Goal: Information Seeking & Learning: Learn about a topic

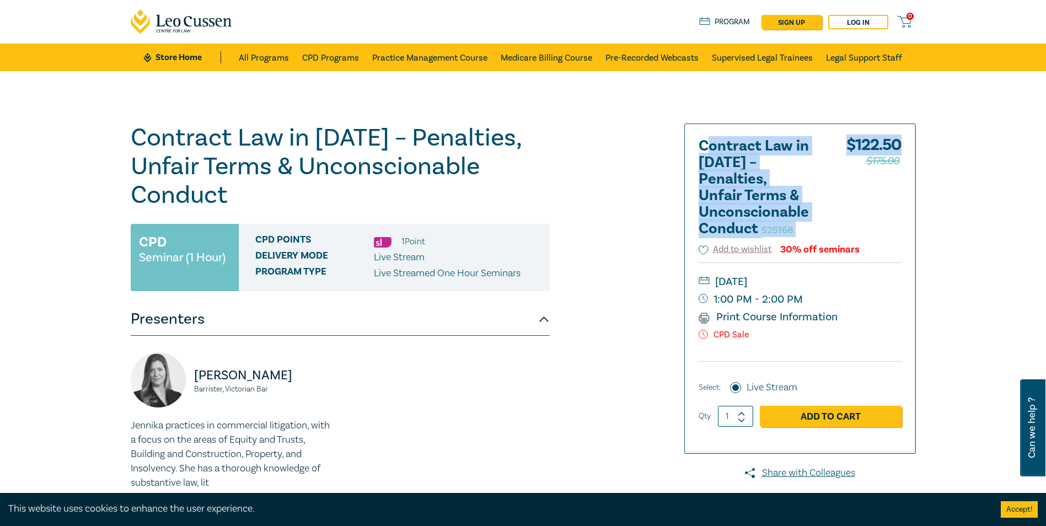
drag, startPoint x: 711, startPoint y: 147, endPoint x: 907, endPoint y: 206, distance: 205.2
click at [907, 206] on div "Contract Law in [DATE] – Penalties, Unfair Terms & Unconscionable Conduct S2516…" at bounding box center [800, 288] width 231 height 329
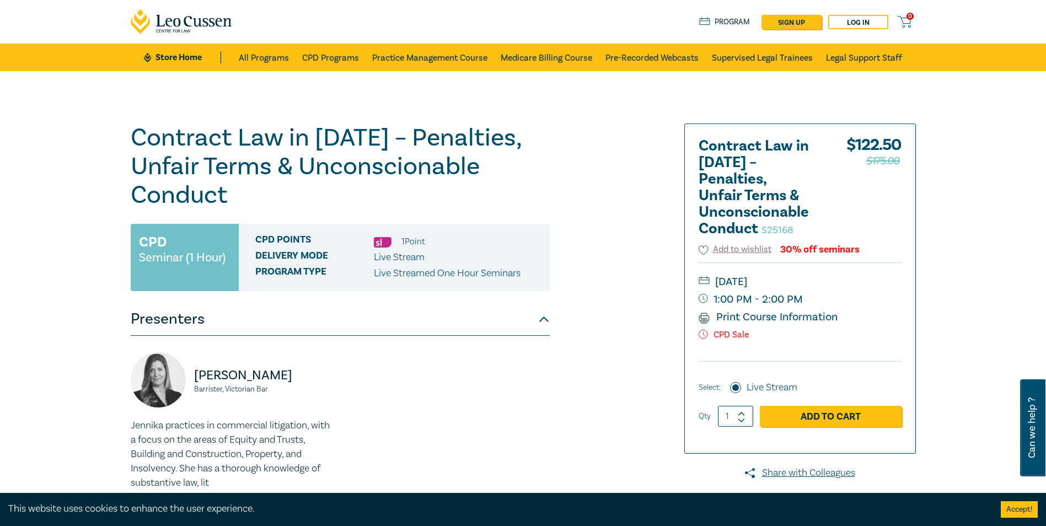
click at [851, 315] on div "[DATE] 1:00 PM - 2:00 PM Print Course Information CPD Sale" at bounding box center [800, 312] width 203 height 99
drag, startPoint x: 785, startPoint y: 334, endPoint x: 615, endPoint y: 234, distance: 197.2
click at [615, 234] on div "Contract Law in [DATE] – Penalties, Unfair Terms & Unconscionable Conduct S2516…" at bounding box center [390, 400] width 532 height 552
click at [468, 386] on div "[PERSON_NAME], Victorian Bar Jennika practices in commercial litigation, with a…" at bounding box center [340, 437] width 432 height 170
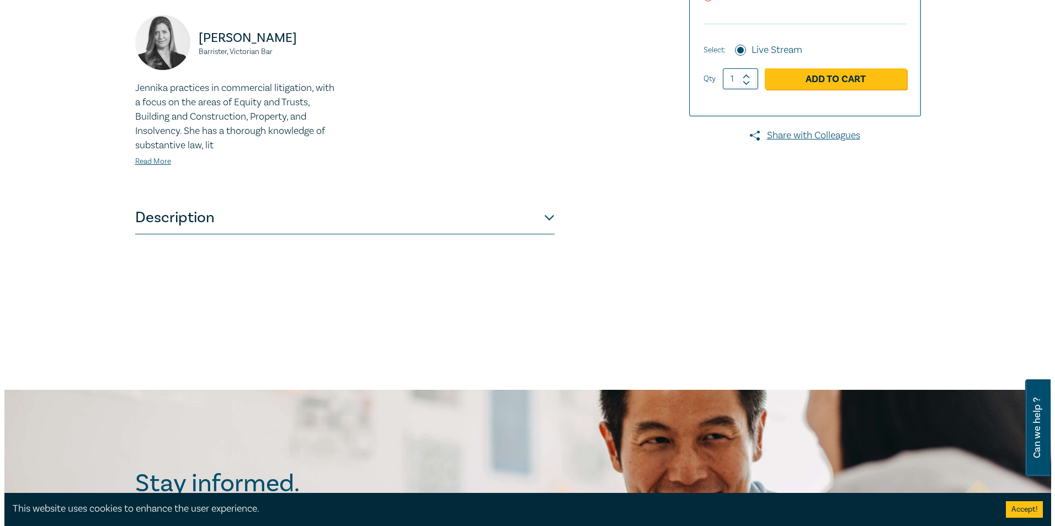
scroll to position [165, 0]
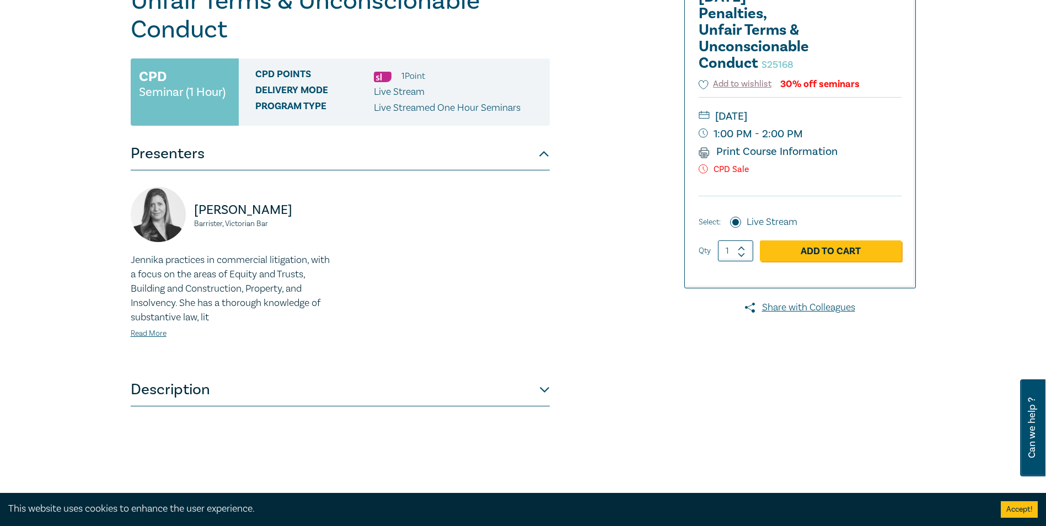
click at [154, 335] on link "Read More" at bounding box center [149, 334] width 36 height 10
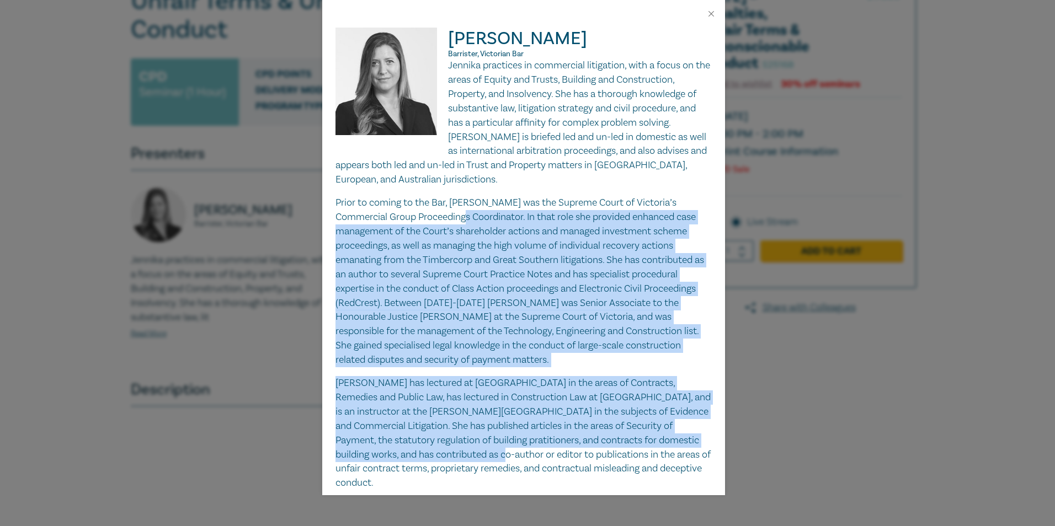
drag, startPoint x: 439, startPoint y: 221, endPoint x: 527, endPoint y: 458, distance: 253.6
click at [527, 458] on div "Jennika practices in commercial litigation, with a focus on the areas of Equity…" at bounding box center [523, 326] width 376 height 536
drag, startPoint x: 527, startPoint y: 458, endPoint x: 487, endPoint y: 413, distance: 61.0
click at [487, 413] on p "[PERSON_NAME] has lectured at [GEOGRAPHIC_DATA] in the areas of Contracts, Reme…" at bounding box center [523, 433] width 376 height 114
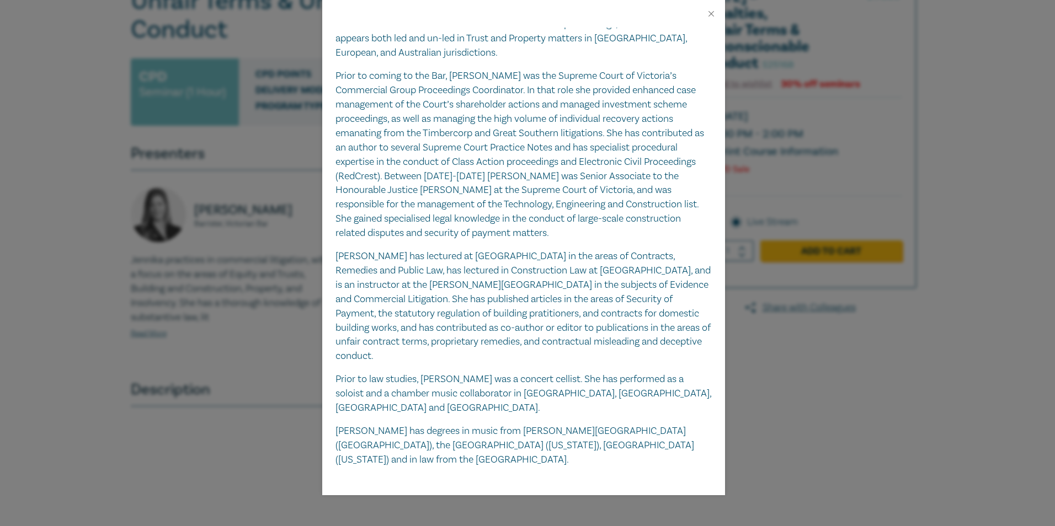
scroll to position [131, 0]
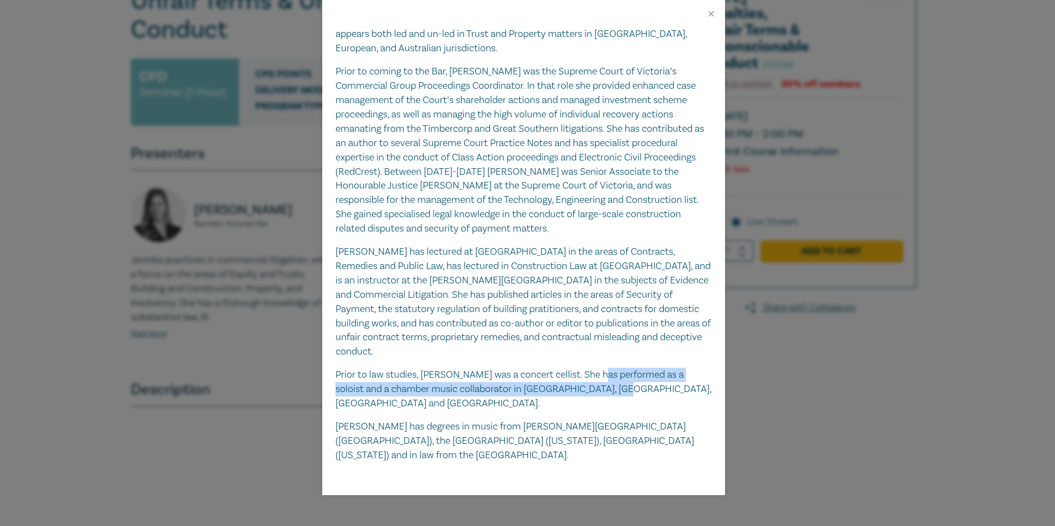
click at [600, 385] on p "Prior to law studies, [PERSON_NAME] was a concert cellist. She has performed as…" at bounding box center [523, 389] width 376 height 43
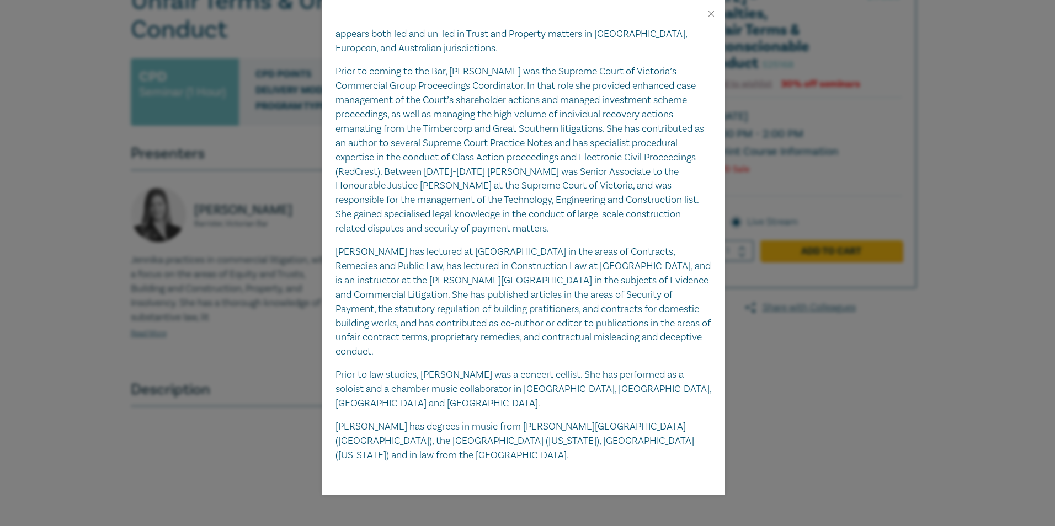
drag, startPoint x: 600, startPoint y: 385, endPoint x: 341, endPoint y: 424, distance: 262.2
click at [341, 424] on p "[PERSON_NAME] has degrees in music from [PERSON_NAME][GEOGRAPHIC_DATA] ([GEOGRA…" at bounding box center [523, 441] width 376 height 43
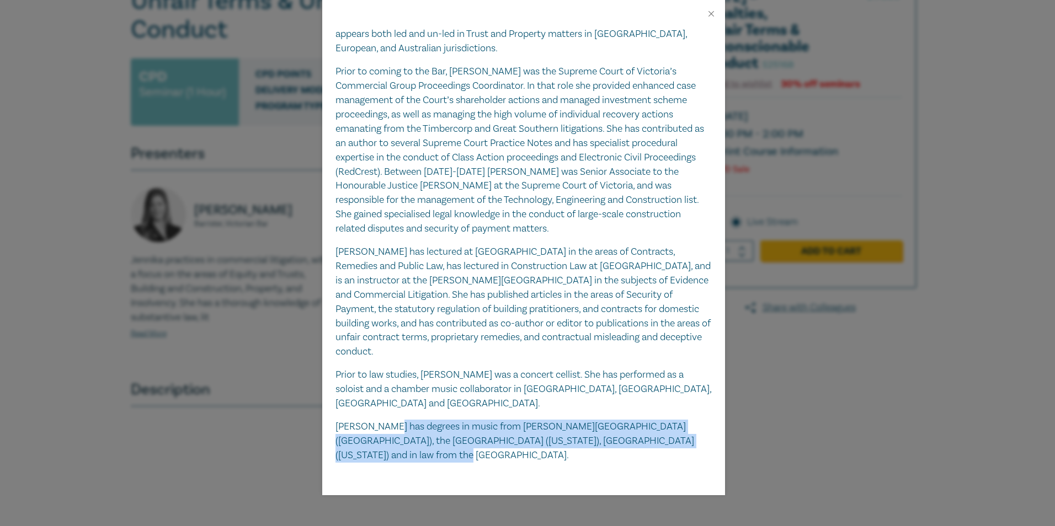
drag, startPoint x: 389, startPoint y: 410, endPoint x: 494, endPoint y: 446, distance: 110.2
click at [494, 446] on p "[PERSON_NAME] has degrees in music from [PERSON_NAME][GEOGRAPHIC_DATA] ([GEOGRA…" at bounding box center [523, 441] width 376 height 43
click at [496, 445] on p "[PERSON_NAME] has degrees in music from [PERSON_NAME][GEOGRAPHIC_DATA] ([GEOGRA…" at bounding box center [523, 441] width 376 height 43
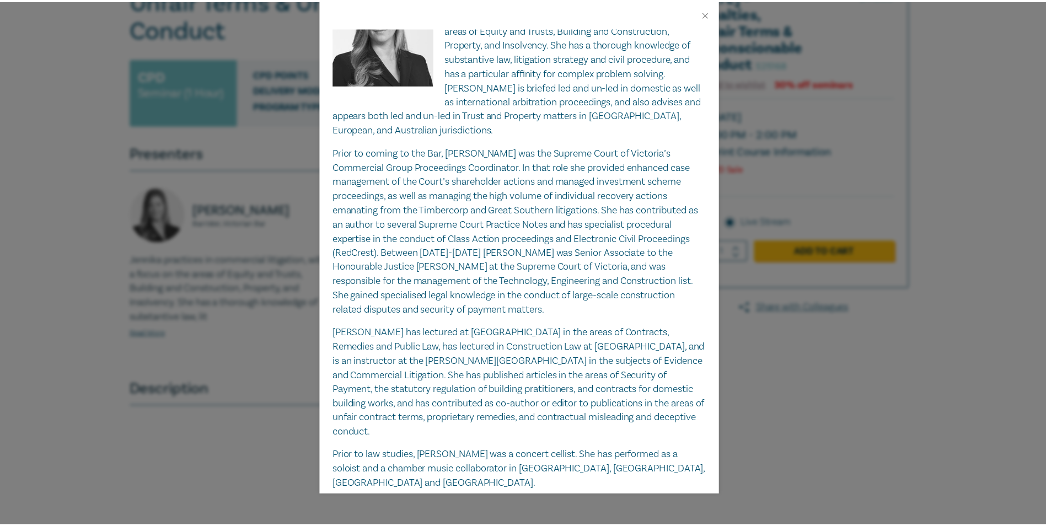
scroll to position [0, 0]
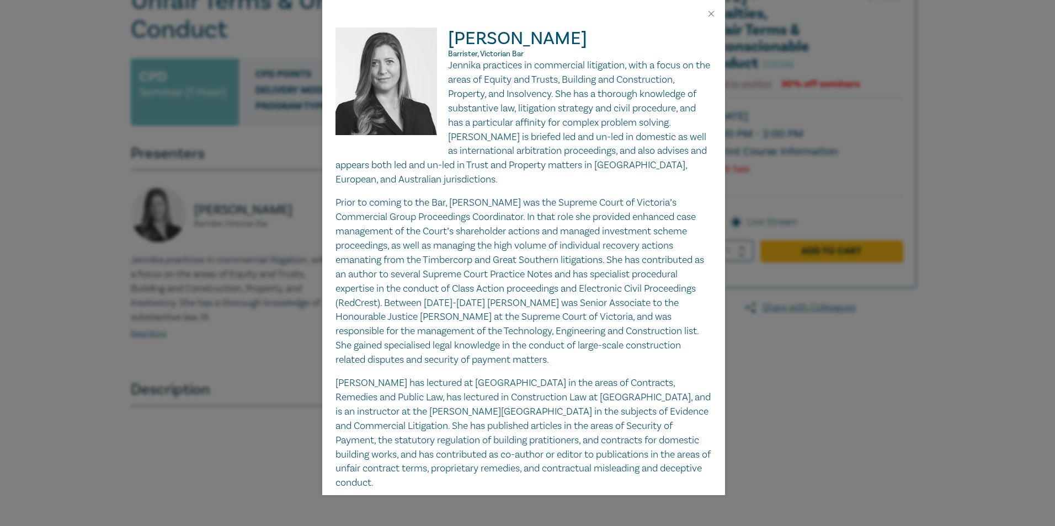
drag, startPoint x: 451, startPoint y: 35, endPoint x: 651, endPoint y: 41, distance: 200.3
click at [651, 41] on h2 "[PERSON_NAME], Victorian Bar" at bounding box center [523, 43] width 376 height 31
drag, startPoint x: 651, startPoint y: 41, endPoint x: 591, endPoint y: 180, distance: 150.9
click at [591, 180] on p "Jennika practices in commercial litigation, with a focus on the areas of Equity…" at bounding box center [523, 122] width 376 height 129
click at [719, 10] on div at bounding box center [523, 14] width 403 height 28
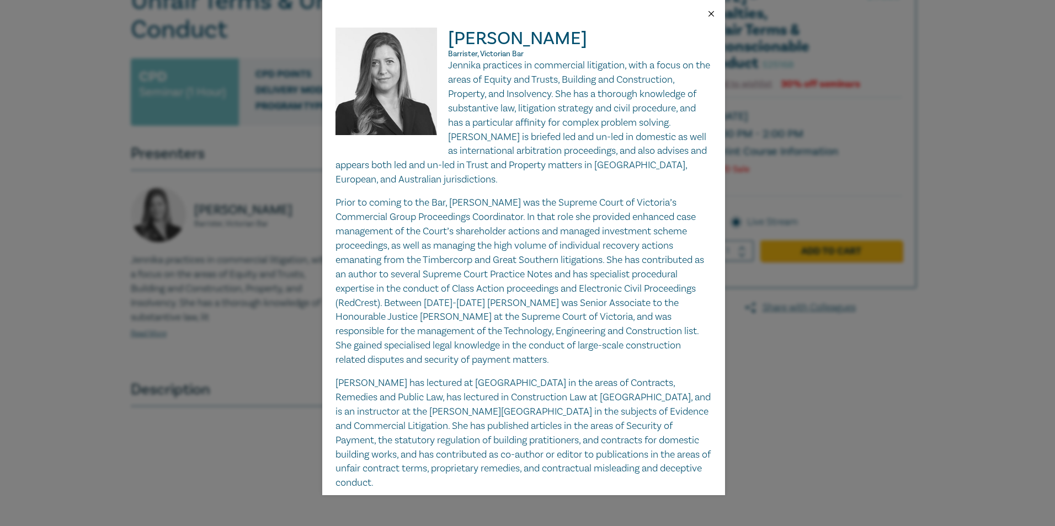
click at [713, 10] on button "Close" at bounding box center [711, 14] width 10 height 10
